Goal: Feedback & Contribution: Contribute content

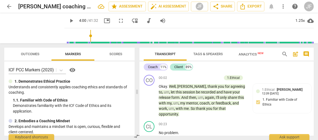
scroll to position [481, 0]
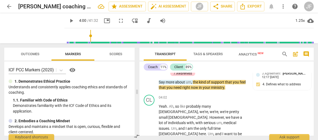
click at [68, 21] on span "play_arrow" at bounding box center [71, 20] width 6 height 6
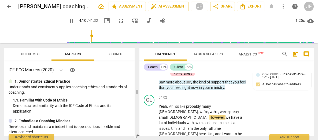
click at [143, 53] on div at bounding box center [142, 53] width 4 height 11
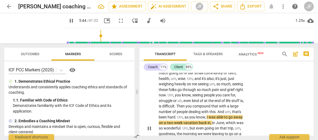
scroll to position [581, 0]
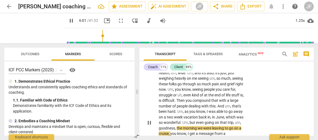
click at [150, 119] on span "pause" at bounding box center [149, 122] width 6 height 6
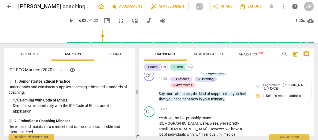
scroll to position [481, 0]
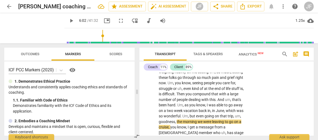
scroll to position [599, 0]
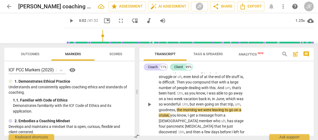
click at [149, 101] on span "play_arrow" at bounding box center [149, 104] width 6 height 6
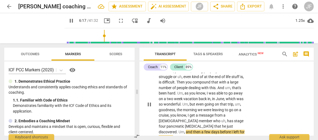
click at [246, 105] on p "Yeah . Ah , so like probably many [DEMOGRAPHIC_DATA] , we're , we're , we're pr…" at bounding box center [203, 104] width 88 height 237
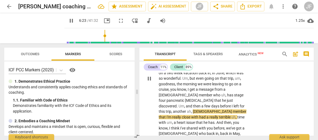
scroll to position [630, 0]
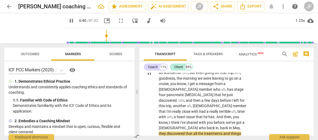
click at [239, 100] on p "Yeah . Ah , so like probably many [DEMOGRAPHIC_DATA] , we're , we're , we're pr…" at bounding box center [203, 72] width 88 height 237
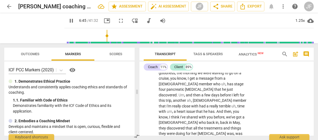
scroll to position [641, 0]
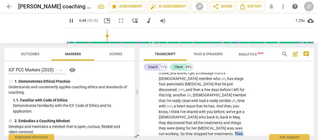
drag, startPoint x: 188, startPoint y: 106, endPoint x: 179, endPoint y: 104, distance: 8.7
click at [179, 104] on p "Yeah . Ah , so like probably many [DEMOGRAPHIC_DATA] , we're , we're , we're pr…" at bounding box center [203, 62] width 88 height 237
type input "410"
click at [246, 124] on p "Yeah . Ah , so like probably many [DEMOGRAPHIC_DATA] , we're , we're , we're pr…" at bounding box center [203, 62] width 88 height 237
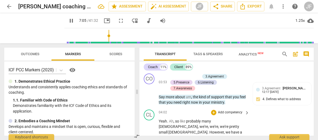
scroll to position [700, 0]
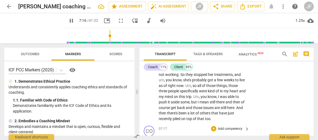
click at [184, 135] on span "." at bounding box center [184, 137] width 2 height 4
type input "437"
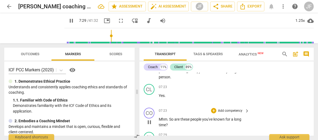
click at [149, 119] on span "pause" at bounding box center [149, 122] width 6 height 6
type input "450"
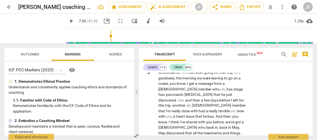
scroll to position [630, 0]
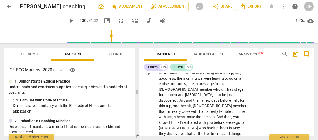
drag, startPoint x: 169, startPoint y: 74, endPoint x: 165, endPoint y: 111, distance: 37.1
click at [165, 111] on div "CO play_arrow pause 00:02 + Add competency 1.Ethical keyboard_arrow_right Okay …" at bounding box center [227, 103] width 174 height 63
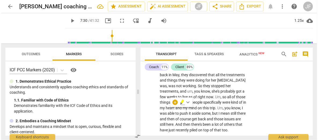
scroll to position [762, 0]
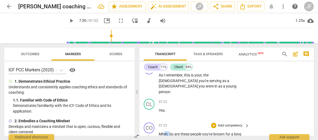
click at [169, 132] on span "." at bounding box center [169, 134] width 2 height 4
drag, startPoint x: 169, startPoint y: 91, endPoint x: 158, endPoint y: 90, distance: 10.2
click at [158, 120] on div "CO play_arrow pause 07:23 + Add competency keyboard_arrow_right Mhm . So are th…" at bounding box center [227, 132] width 174 height 24
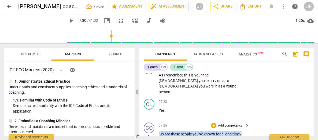
drag, startPoint x: 245, startPoint y: 89, endPoint x: 158, endPoint y: 87, distance: 86.5
click at [158, 120] on div "CO play_arrow pause 07:25 + Add competency keyboard_arrow_right So are these pe…" at bounding box center [227, 132] width 174 height 24
click at [248, 82] on div "+" at bounding box center [247, 82] width 5 height 5
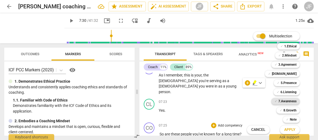
click at [295, 102] on b "7.Awareness" at bounding box center [288, 101] width 18 height 6
click at [292, 132] on button "Apply" at bounding box center [290, 130] width 20 height 10
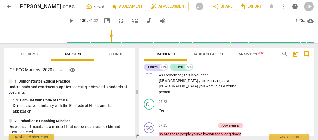
scroll to position [845, 0]
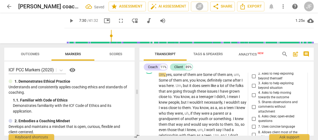
click at [253, 115] on input "6. Asks clear, open-ended questions" at bounding box center [254, 118] width 9 height 6
checkbox input "true"
type textarea "N"
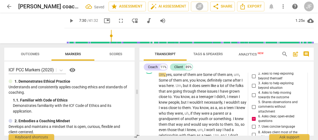
type textarea "N"
type textarea "No"
type textarea "Not"
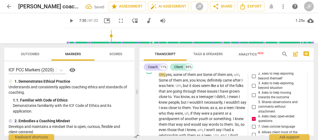
type textarea "Note"
type textarea "Note: thi"
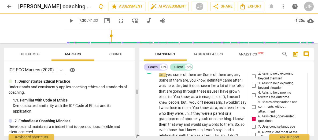
type textarea "Note: this"
type textarea "Note: this is"
type textarea "Note: this is a"
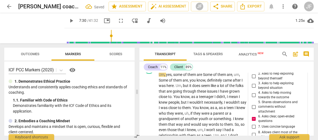
type textarea "Note: this is a"
type textarea "Note: this is a c"
type textarea "Note: this is a cl"
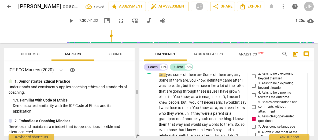
type textarea "Note: this is a cl"
type textarea "Note: this is a clo"
type textarea "Note: this is a clos"
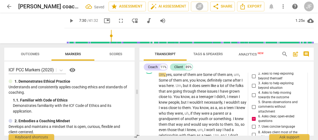
type textarea "Note: this is a close"
type textarea "Note: this is a closed"
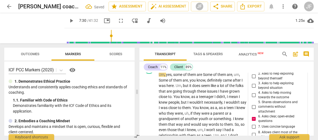
type textarea "Note: this is a closed"
type textarea "Note: this is a closed q"
type textarea "Note: this is a closed qu"
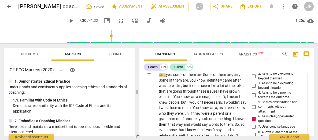
type textarea "Note: this is a closed que"
type textarea "Note: this is a closed ques"
type textarea "Note: this is a closed quest"
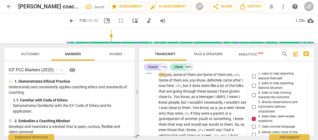
type textarea "Note: this is a closed quest"
type textarea "Note: this is a closed questi"
type textarea "Note: this is a closed questio"
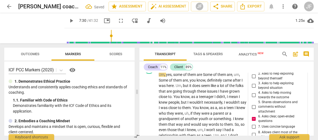
type textarea "Note: this is a closed question"
type textarea "Note: this is a closed question."
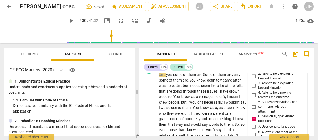
type textarea "Note: this is a closed question."
type textarea "Note: this is a closed question. A"
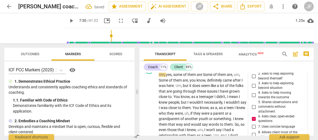
type textarea "Note: this is a closed question. A"
type textarea "Note: this is a closed question. A c"
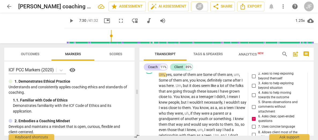
type textarea "Note: this is a closed question. A co"
type textarea "Note: this is a closed question. A coa"
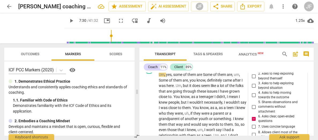
type textarea "Note: this is a closed question. A coac"
type textarea "Note: this is a closed question. A coach"
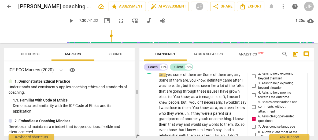
type textarea "Note: this is a closed question. A coach"
type textarea "Note: this is a closed question. A coach m"
type textarea "Note: this is a closed question. A coach mi"
type textarea "Note: this is a closed question. A coach mig"
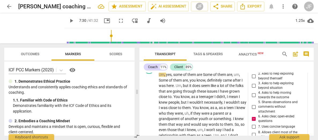
type textarea "Note: this is a closed question. A coach migh"
type textarea "Note: this is a closed question. A coach might"
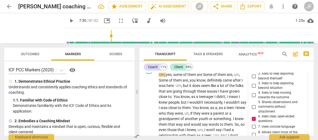
type textarea "Note: this is a closed question. A coach might"
type textarea "Note: this is a closed question. A coach might a"
type textarea "Note: this is a closed question. A coach might as"
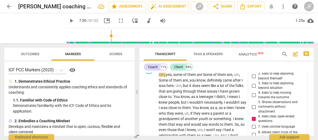
type textarea "Note: this is a closed question. A coach might ask"
type textarea "Note: this is a closed question. A coach might ask,"
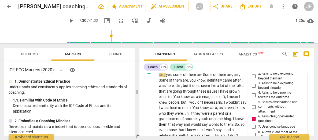
type textarea "Note: this is a closed question. A coach might ask,"
type textarea "Note: this is a closed question. A coach might ask, W"
type textarea "Note: this is a closed question. A coach might ask, Wh"
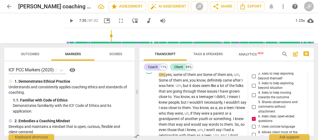
type textarea "Note: this is a closed question. A coach might ask, Wh"
type textarea "Note: this is a closed question. A coach might ask, Wha"
type textarea "Note: this is a closed question. A coach might ask, What"
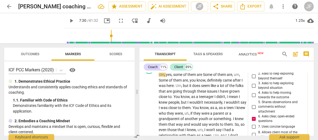
type textarea "Note: this is a closed question. A coach might ask, What,"
type textarea "Note: this is a closed question. A coach might ask, What, i"
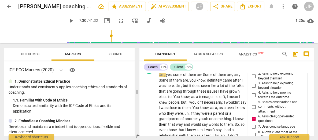
type textarea "Note: this is a closed question. A coach might ask, What, i"
type textarea "Note: this is a closed question. A coach might ask, What, if"
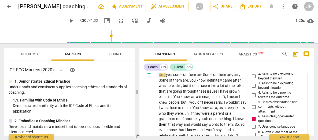
type textarea "Note: this is a closed question. A coach might ask, What, if a"
type textarea "Note: this is a closed question. A coach might ask, What, if an"
type textarea "Note: this is a closed question. A coach might ask, What, if any"
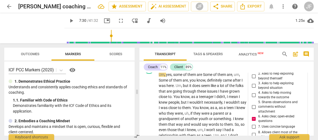
type textarea "Note: this is a closed question. A coach might ask, What, if any"
type textarea "Note: this is a closed question. A coach might ask, "What, if any"
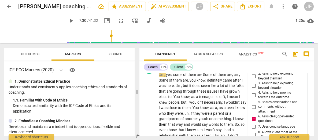
type textarea "Note: this is a closed question. A coach might ask, "What, if any"
type textarea "Note: this is a closed question. A coach might ask, "What, if any i"
type textarea "Note: this is a closed question. A coach might ask, "What, if any im"
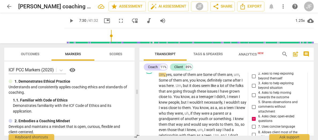
type textarea "Note: this is a closed question. A coach might ask, "What, if any imp"
type textarea "Note: this is a closed question. A coach might ask, "What, if any impa"
type textarea "Note: this is a closed question. A coach might ask, "What, if any impac"
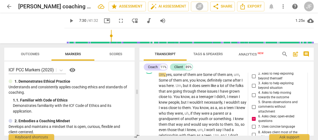
type textarea "Note: this is a closed question. A coach might ask, "What, if any impac"
type textarea "Note: this is a closed question. A coach might ask, "What, if any impact"
type textarea "Note: this is a closed question. A coach might ask, "What, if any impac"
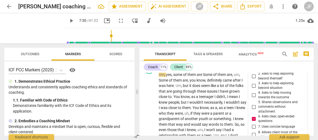
type textarea "Note: this is a closed question. A coach might ask, "What, if any impa"
type textarea "Note: this is a closed question. A coach might ask, "What, if any imp"
type textarea "Note: this is a closed question. A coach might ask, "What, if any im"
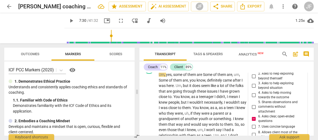
type textarea "Note: this is a closed question. A coach might ask, "What, if any im"
type textarea "Note: this is a closed question. A coach might ask, "What, if any i"
type textarea "Note: this is a closed question. A coach might ask, "What, if any"
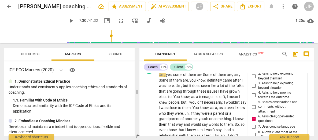
type textarea "Note: this is a closed question. A coach might ask, "What, if any"
type textarea "Note: this is a closed question. A coach might ask, "What, if any,"
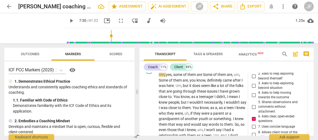
type textarea "Note: this is a closed question. A coach might ask, "What, if any,"
type textarea "Note: this is a closed question. A coach might ask, "What, if any, i"
type textarea "Note: this is a closed question. A coach might ask, "What, if any, im"
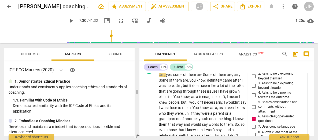
type textarea "Note: this is a closed question. A coach might ask, "What, if any, im"
type textarea "Note: this is a closed question. A coach might ask, "What, if any, imp"
type textarea "Note: this is a closed question. A coach might ask, "What, if any, impa"
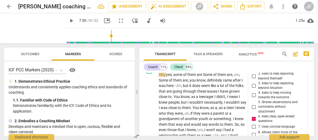
type textarea "Note: this is a closed question. A coach might ask, "What, if any, impa"
type textarea "Note: this is a closed question. A coach might ask, "What, if any, impac"
type textarea "Note: this is a closed question. A coach might ask, "What, if any, impact"
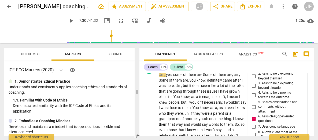
type textarea "Note: this is a closed question. A coach might ask, "What, if any, impact"
type textarea "Note: this is a closed question. A coach might ask, "What, if any, impact d"
type textarea "Note: this is a closed question. A coach might ask, "What, if any, impact do"
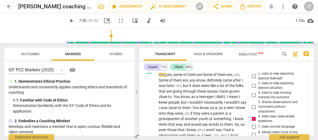
type textarea "Note: this is a closed question. A coach might ask, "What, if any, impact do"
type textarea "Note: this is a closed question. A coach might ask, "What, if any, impact doe"
type textarea "Note: this is a closed question. A coach might ask, "What, if any, impact does"
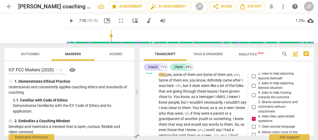
type textarea "Note: this is a closed question. A coach might ask, "What, if any, impact does"
type textarea "Note: this is a closed question. A coach might ask, "What, if any, impact does h"
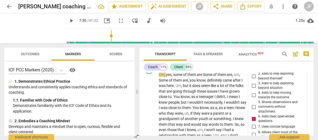
type textarea "Note: this is a closed question. A coach might ask, "What, if any, impact does …"
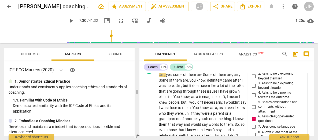
type textarea "Note: this is a closed question. A coach might ask, "What, if any, impact does …"
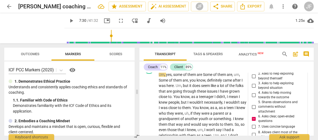
type textarea "Note: this is a closed question. A coach might ask, "What, if any, impact does …"
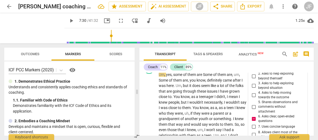
type textarea "Note: this is a closed question. A coach might ask, "What, if any, impact does …"
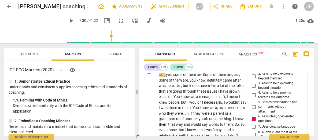
type textarea "Note: this is a closed question. A coach might ask, "What, if any, impact does …"
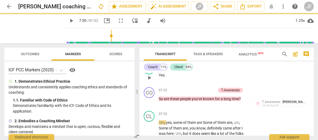
scroll to position [745, 0]
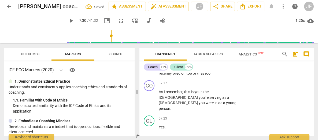
click at [68, 20] on span "play_arrow" at bounding box center [71, 20] width 6 height 6
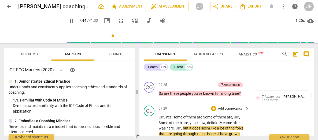
scroll to position [808, 0]
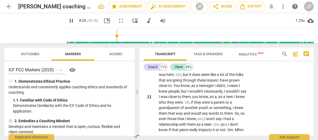
drag, startPoint x: 246, startPoint y: 86, endPoint x: 235, endPoint y: 85, distance: 11.0
click at [235, 85] on p "Um , yes , some of them are Some of them are , um , Some of them are , you know…" at bounding box center [203, 97] width 88 height 72
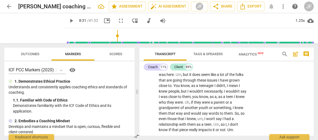
drag, startPoint x: 198, startPoint y: 110, endPoint x: 157, endPoint y: 104, distance: 40.7
click at [199, 104] on div "+" at bounding box center [197, 102] width 5 height 5
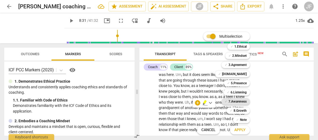
click at [245, 100] on b "7.Awareness" at bounding box center [238, 101] width 18 height 6
click at [243, 130] on span "Apply" at bounding box center [240, 129] width 11 height 5
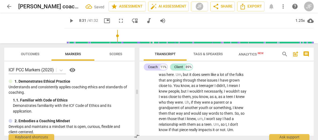
scroll to position [954, 0]
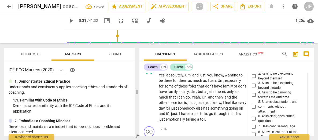
click at [301, 129] on div "8. Allows client most of the talking" at bounding box center [278, 133] width 52 height 9
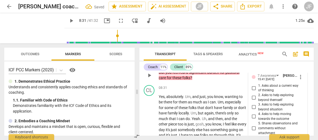
scroll to position [921, 0]
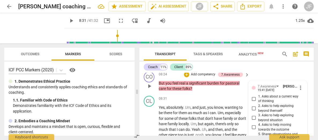
click at [255, 136] on input "5. Shares observations and comments without attachment" at bounding box center [254, 139] width 9 height 6
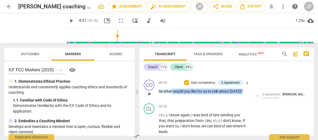
scroll to position [63, 0]
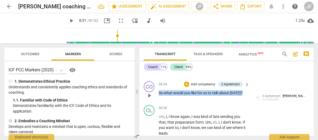
drag, startPoint x: 242, startPoint y: 81, endPoint x: 159, endPoint y: 80, distance: 83.2
click at [159, 81] on div "00:24 + Add competency 3.Agreement keyboard_arrow_right So what would you like …" at bounding box center [204, 90] width 91 height 19
click at [186, 81] on div "+" at bounding box center [186, 83] width 5 height 5
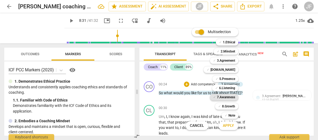
click at [232, 96] on b "7.Awareness" at bounding box center [226, 97] width 18 height 6
click at [231, 125] on span "Apply" at bounding box center [228, 125] width 11 height 5
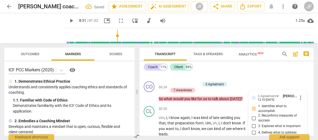
scroll to position [98, 0]
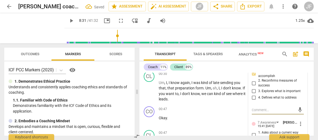
click at [304, 126] on div "3.Agreement [PERSON_NAME] 12:10 [DATE] more_vert 1. Identifies what to accompli…" at bounding box center [278, 140] width 59 height 170
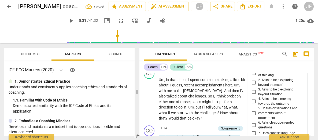
scroll to position [163, 0]
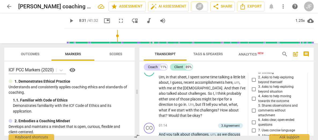
click at [253, 127] on input "7. Uses concise language" at bounding box center [254, 130] width 9 height 6
click at [253, 119] on input "6. Asks clear, open-ended questions" at bounding box center [254, 122] width 9 height 6
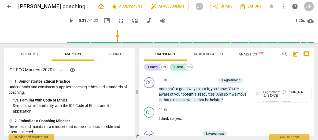
scroll to position [457, 0]
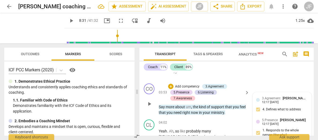
click at [301, 117] on div "5.Presence [PERSON_NAME] 12:17 [DATE] 1. Responds to the whole person (the who)…" at bounding box center [282, 136] width 52 height 39
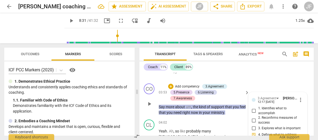
click at [302, 131] on div "4. Defines what to address" at bounding box center [278, 134] width 52 height 6
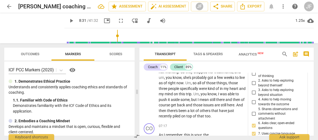
scroll to position [715, 0]
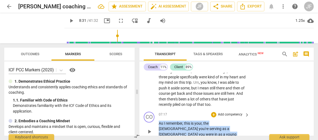
drag, startPoint x: 230, startPoint y: 96, endPoint x: 159, endPoint y: 87, distance: 72.1
click at [159, 120] on p "As I remember , this is your , the [DEMOGRAPHIC_DATA] you're serving as a [DEMO…" at bounding box center [203, 131] width 88 height 22
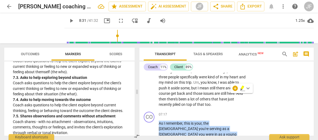
scroll to position [532, 0]
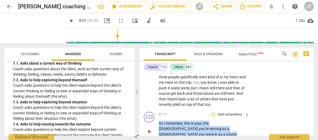
click at [214, 112] on div "+" at bounding box center [213, 114] width 5 height 5
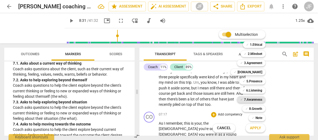
click at [257, 102] on b "7.Awareness" at bounding box center [253, 99] width 18 height 6
click at [258, 128] on span "Apply" at bounding box center [255, 127] width 11 height 5
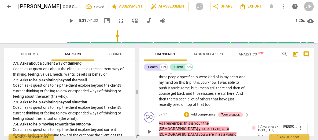
scroll to position [798, 0]
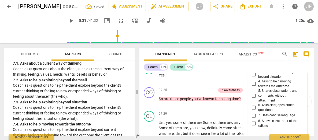
click at [255, 112] on input "7. Uses concise language" at bounding box center [254, 115] width 9 height 6
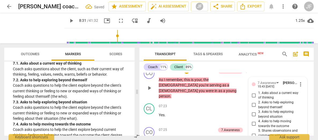
scroll to position [755, 0]
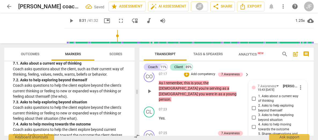
click at [253, 135] on input "5. Shares observations and comments without attachment" at bounding box center [254, 138] width 9 height 6
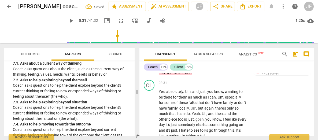
scroll to position [903, 0]
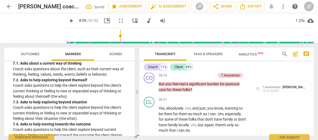
drag, startPoint x: 169, startPoint y: 105, endPoint x: 159, endPoint y: 105, distance: 10.2
click at [173, 96] on div "+" at bounding box center [172, 97] width 5 height 5
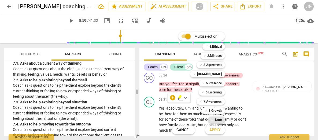
click at [217, 119] on b "Note" at bounding box center [218, 119] width 7 height 6
click at [218, 129] on span "Apply" at bounding box center [215, 129] width 11 height 5
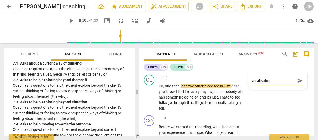
scroll to position [960, 0]
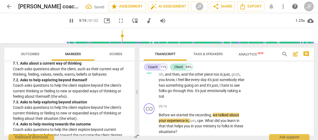
scroll to position [1008, 0]
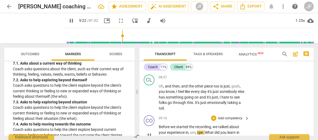
click at [150, 132] on span "pause" at bounding box center [149, 135] width 6 height 6
drag, startPoint x: 204, startPoint y: 87, endPoint x: 198, endPoint y: 88, distance: 6.0
click at [198, 124] on p "Before we started the recording , we talked about your experience in , um , cpe…" at bounding box center [203, 135] width 88 height 22
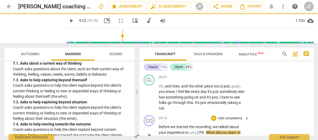
click at [149, 132] on span "play_arrow" at bounding box center [149, 135] width 6 height 6
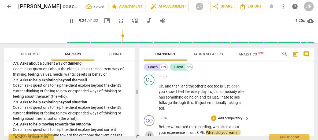
click at [149, 132] on span "pause" at bounding box center [149, 135] width 6 height 6
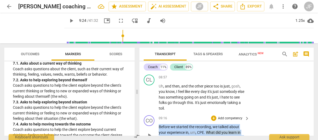
drag, startPoint x: 182, startPoint y: 99, endPoint x: 157, endPoint y: 84, distance: 29.7
click at [157, 113] on div "CO play_arrow pause 09:16 + Add competency keyboard_arrow_right Before we start…" at bounding box center [227, 130] width 174 height 35
click at [182, 92] on div "+" at bounding box center [181, 91] width 5 height 5
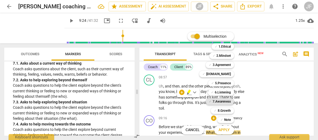
click at [224, 100] on b "7.Awareness" at bounding box center [222, 101] width 18 height 6
click at [224, 82] on b "5.Presence" at bounding box center [223, 83] width 16 height 6
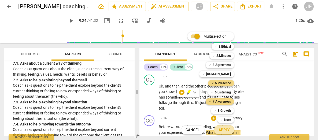
click at [229, 131] on span "Apply" at bounding box center [224, 129] width 11 height 5
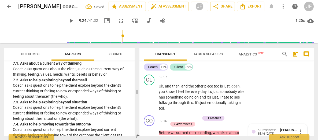
scroll to position [1047, 0]
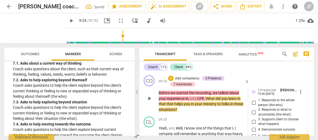
click at [302, 117] on div "3. Supports client to choose what happens" at bounding box center [278, 121] width 52 height 9
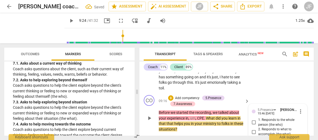
scroll to position [1015, 0]
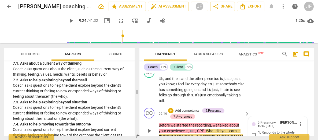
click at [254, 132] on input "1. Responds to the whole person (the who)" at bounding box center [254, 135] width 9 height 6
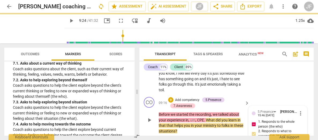
scroll to position [1037, 0]
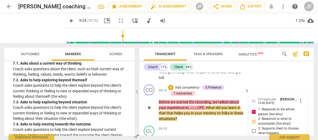
scroll to position [1039, 0]
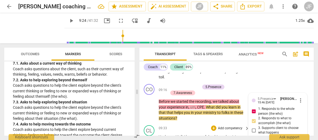
click at [162, 134] on span "Yeah" at bounding box center [163, 136] width 8 height 4
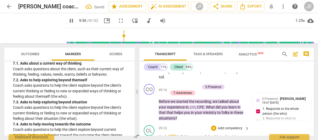
click at [175, 134] on span "," at bounding box center [175, 136] width 2 height 4
click at [178, 134] on span "Well" at bounding box center [179, 136] width 7 height 4
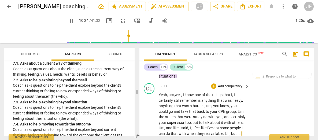
scroll to position [1086, 0]
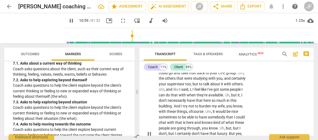
scroll to position [1125, 0]
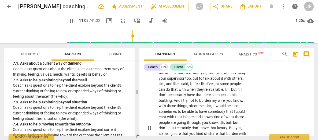
drag, startPoint x: 212, startPoint y: 105, endPoint x: 207, endPoint y: 106, distance: 5.4
click at [243, 115] on p "Yeah , um, w ell , I know one of the things that I , I certainly still remember…" at bounding box center [203, 128] width 88 height 160
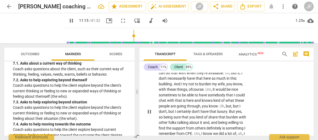
scroll to position [1147, 0]
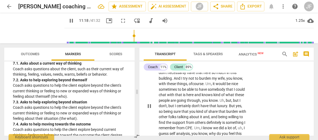
click at [244, 107] on p "Yeah , um, w ell , I know one of the things that I , I certainly still remember…" at bounding box center [203, 106] width 88 height 160
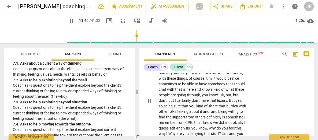
click at [145, 131] on div "CL play_arrow pause" at bounding box center [151, 96] width 15 height 169
click at [230, 127] on p "Yeah , um , well , I know one of the things that I , I certainly still remember…" at bounding box center [203, 100] width 88 height 160
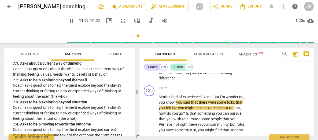
scroll to position [1200, 0]
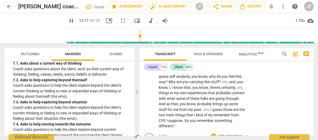
scroll to position [1209, 0]
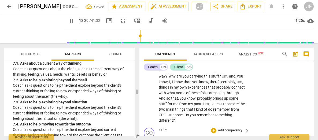
drag, startPoint x: 246, startPoint y: 128, endPoint x: 214, endPoint y: 96, distance: 45.2
click at [214, 128] on div "+" at bounding box center [213, 130] width 5 height 5
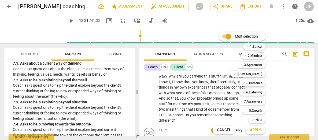
click at [251, 86] on div "✓ 5.Presence 5" at bounding box center [256, 82] width 36 height 9
click at [257, 82] on b "5.Presence" at bounding box center [255, 83] width 16 height 6
click at [255, 100] on b "7.Awareness" at bounding box center [253, 101] width 18 height 6
click at [256, 130] on span "Apply" at bounding box center [255, 129] width 11 height 5
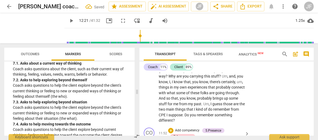
scroll to position [1261, 0]
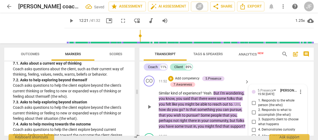
click at [254, 126] on input "4. Demonstrates curiosity" at bounding box center [254, 129] width 9 height 6
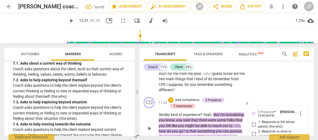
scroll to position [1229, 0]
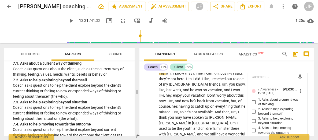
scroll to position [1336, 0]
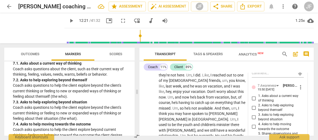
click at [254, 114] on input "3. Asks to help exploring beyond situation" at bounding box center [254, 117] width 9 height 6
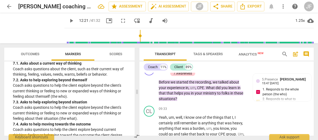
scroll to position [999, 0]
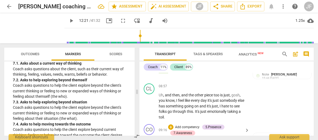
drag, startPoint x: 179, startPoint y: 113, endPoint x: 159, endPoint y: 97, distance: 25.6
click at [259, 69] on div "Coach 11% Client 89%" at bounding box center [227, 66] width 166 height 9
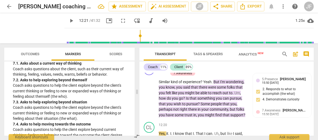
scroll to position [1225, 0]
